Goal: Task Accomplishment & Management: Use online tool/utility

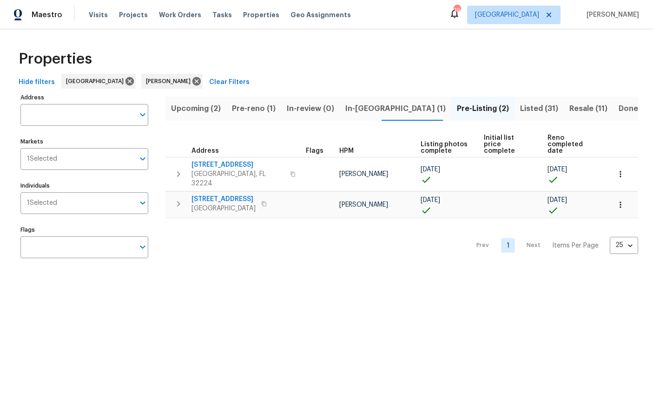
click at [520, 109] on span "Listed (31)" at bounding box center [539, 108] width 38 height 13
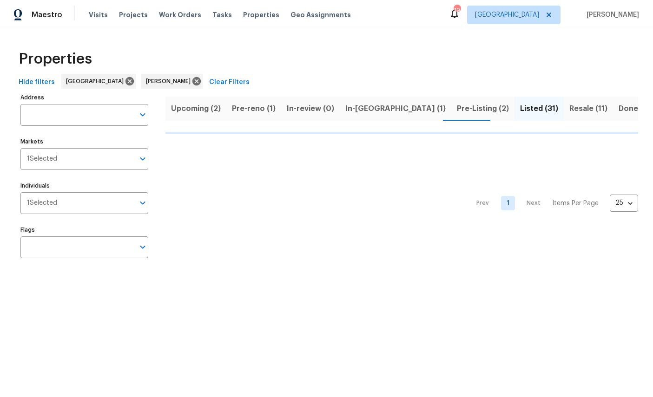
click at [64, 109] on input "Address" at bounding box center [77, 115] width 114 height 22
type input "350 lat"
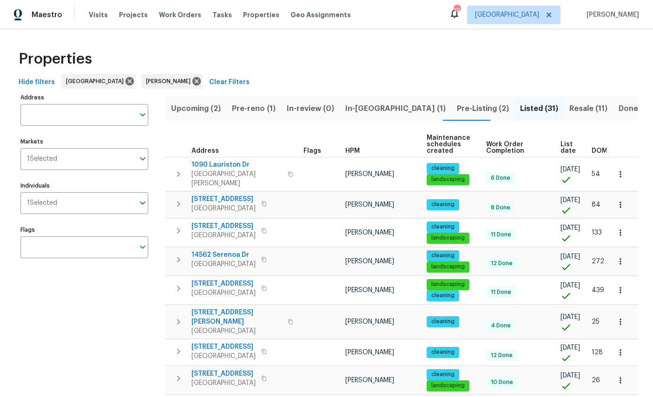
click at [61, 111] on input "Address" at bounding box center [77, 115] width 114 height 22
type input "350 Latrobe"
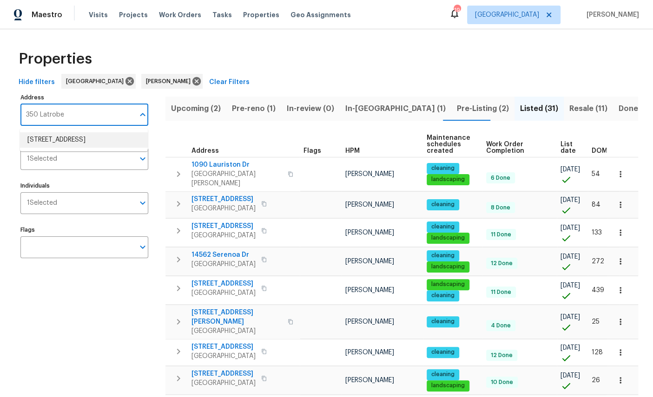
click at [51, 144] on li "[STREET_ADDRESS]" at bounding box center [84, 139] width 128 height 15
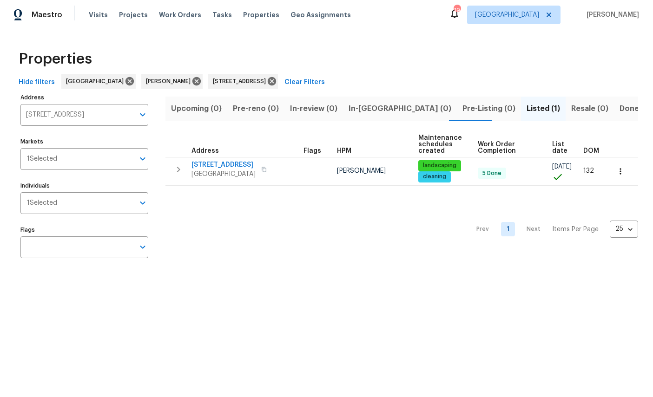
click at [624, 171] on icon "button" at bounding box center [619, 171] width 9 height 9
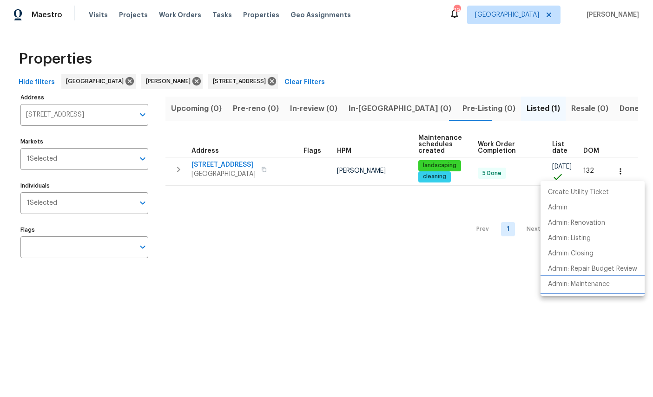
click at [580, 285] on p "Admin: Maintenance" at bounding box center [579, 285] width 62 height 10
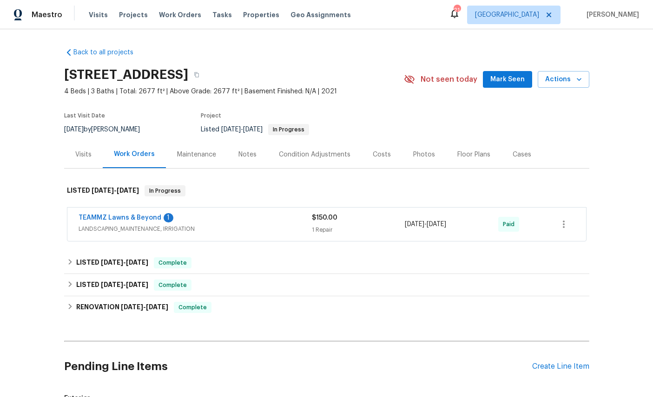
click at [195, 159] on div "Maintenance" at bounding box center [196, 154] width 39 height 9
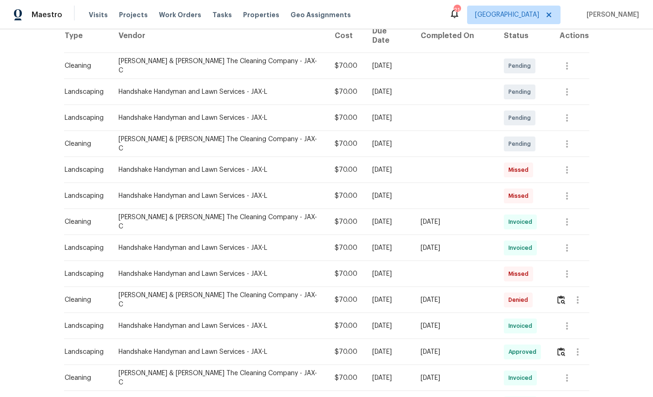
scroll to position [157, 0]
click at [572, 165] on button "button" at bounding box center [567, 170] width 22 height 22
click at [626, 279] on div at bounding box center [326, 198] width 653 height 397
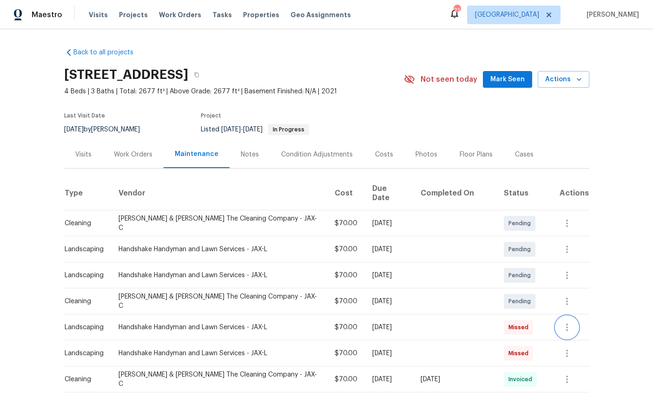
scroll to position [0, 0]
